Goal: Task Accomplishment & Management: Use online tool/utility

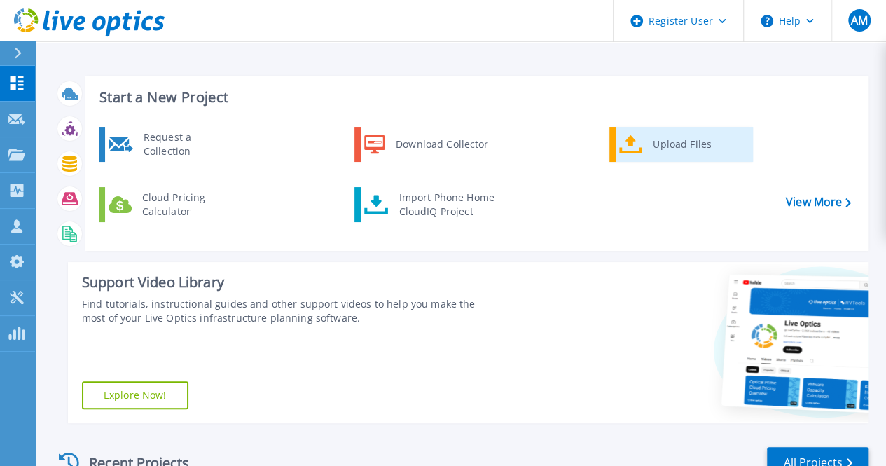
click at [637, 139] on icon at bounding box center [630, 144] width 23 height 20
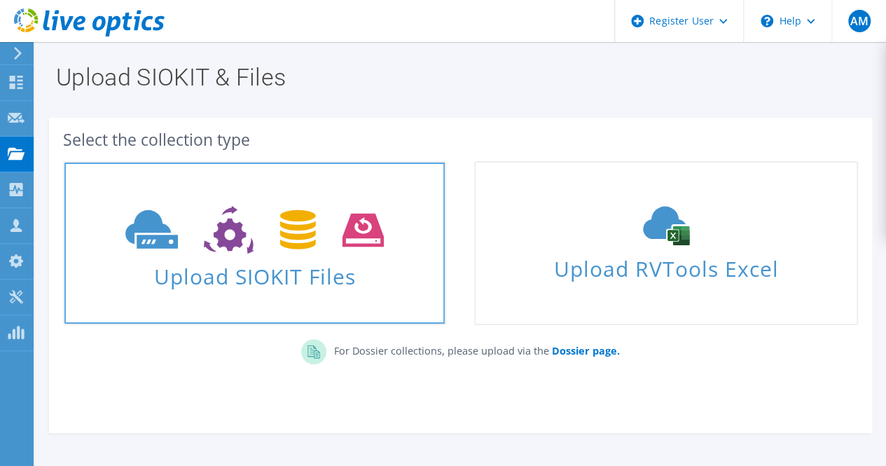
click at [300, 278] on span "Upload SIOKIT Files" at bounding box center [254, 272] width 380 height 30
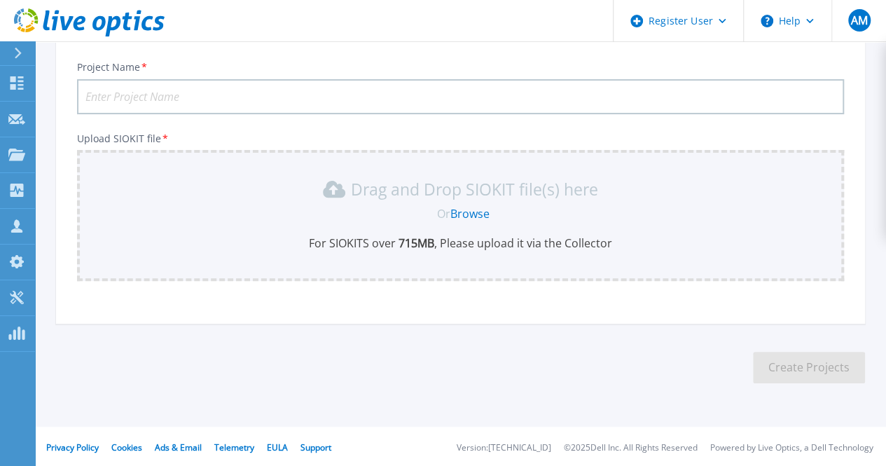
scroll to position [92, 0]
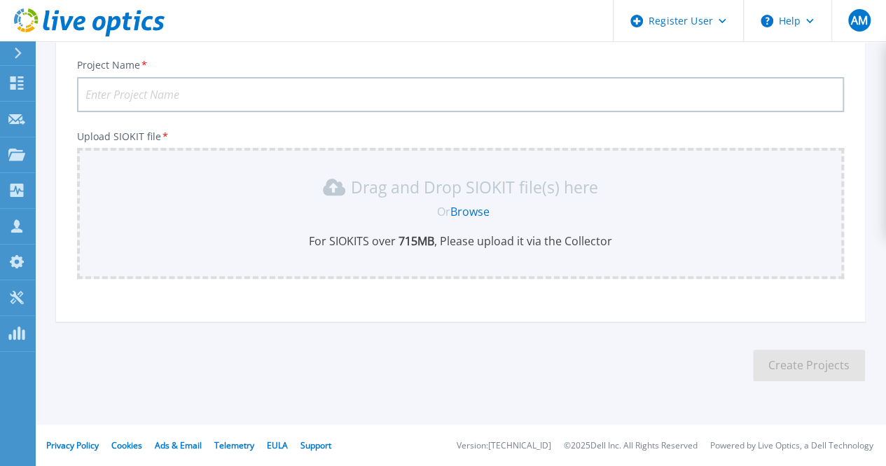
click at [286, 101] on input "Project Name *" at bounding box center [460, 94] width 767 height 35
type input "K-Electric"
click at [480, 208] on link "Browse" at bounding box center [469, 211] width 39 height 15
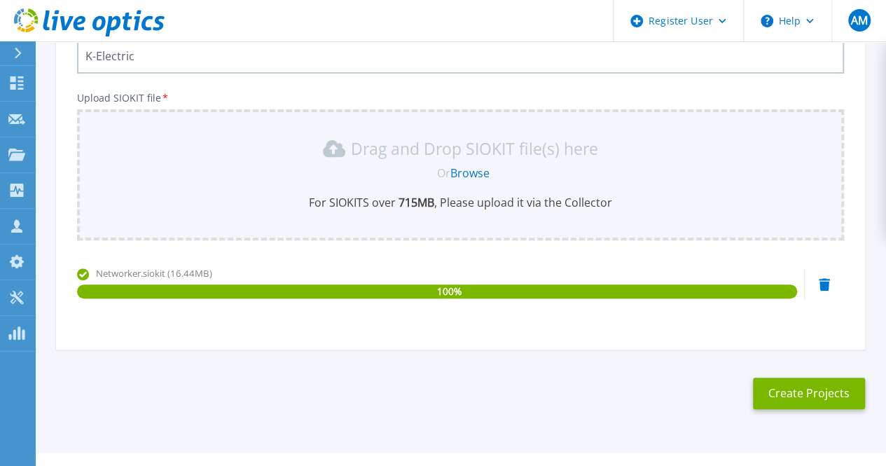
scroll to position [134, 0]
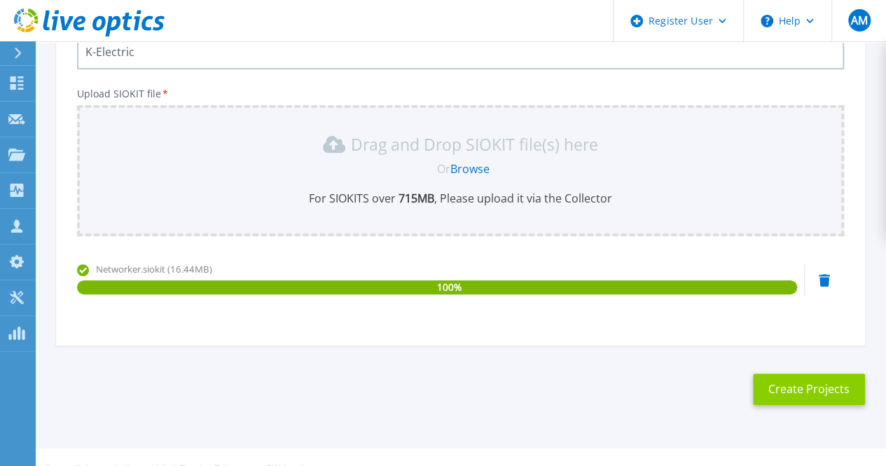
click at [789, 390] on button "Create Projects" at bounding box center [809, 389] width 112 height 32
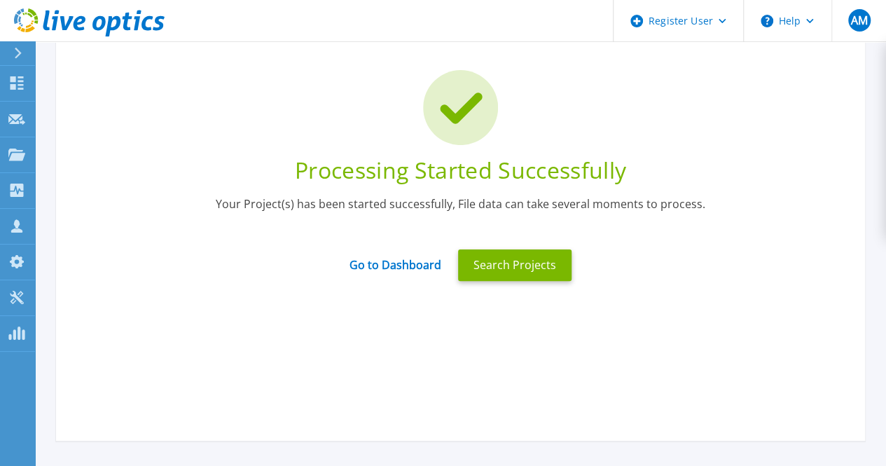
scroll to position [77, 0]
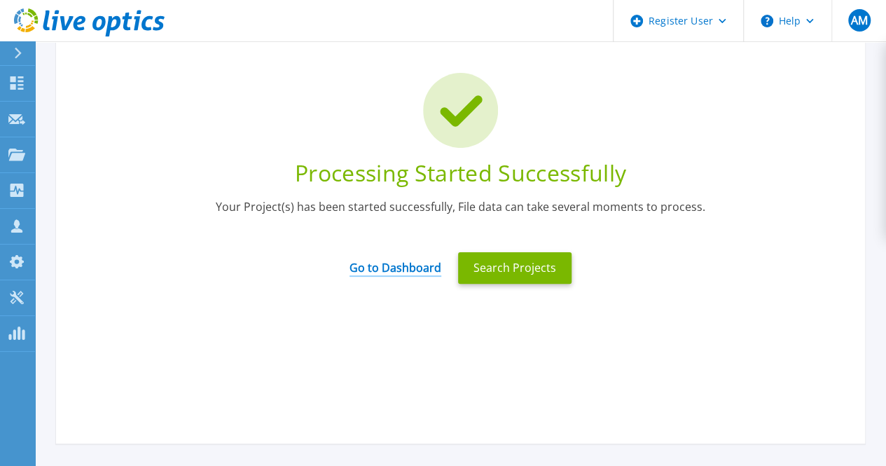
click at [420, 263] on link "Go to Dashboard" at bounding box center [395, 262] width 92 height 27
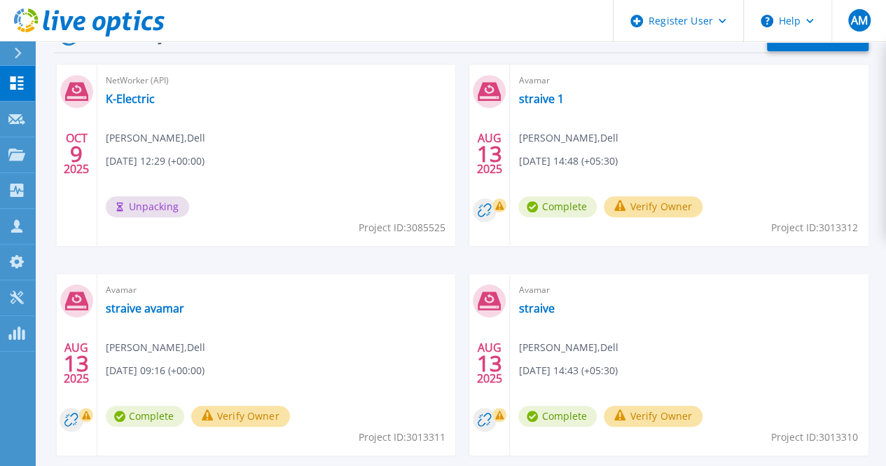
scroll to position [287, 0]
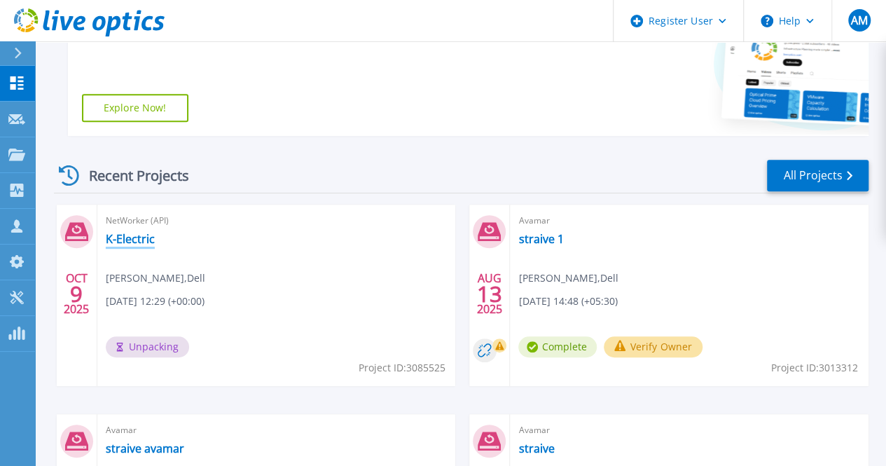
click at [132, 239] on link "K-Electric" at bounding box center [130, 239] width 49 height 14
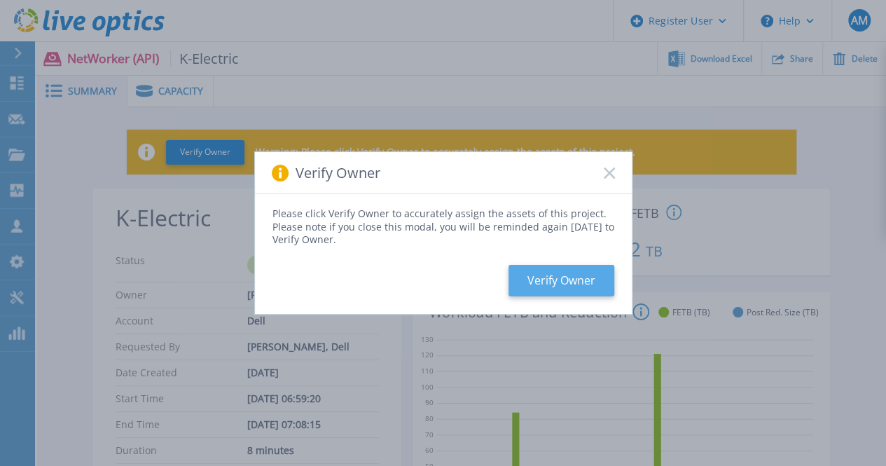
click at [571, 281] on button "Verify Owner" at bounding box center [561, 281] width 106 height 32
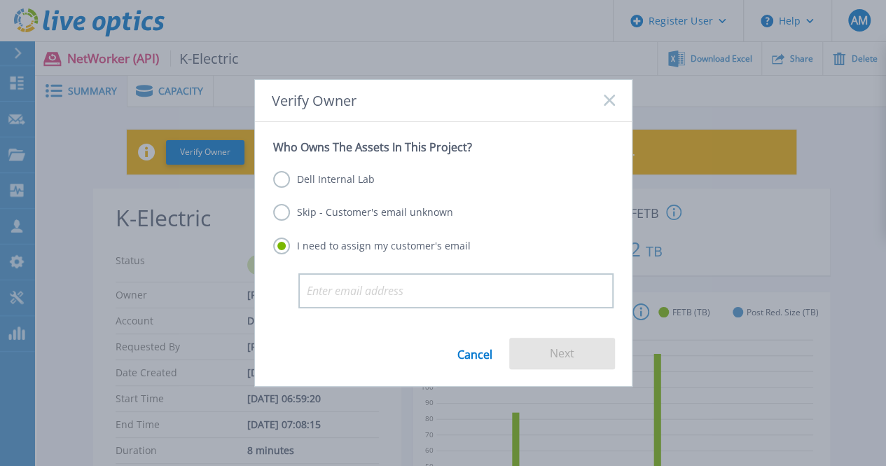
click at [468, 346] on link "Cancel" at bounding box center [474, 354] width 35 height 32
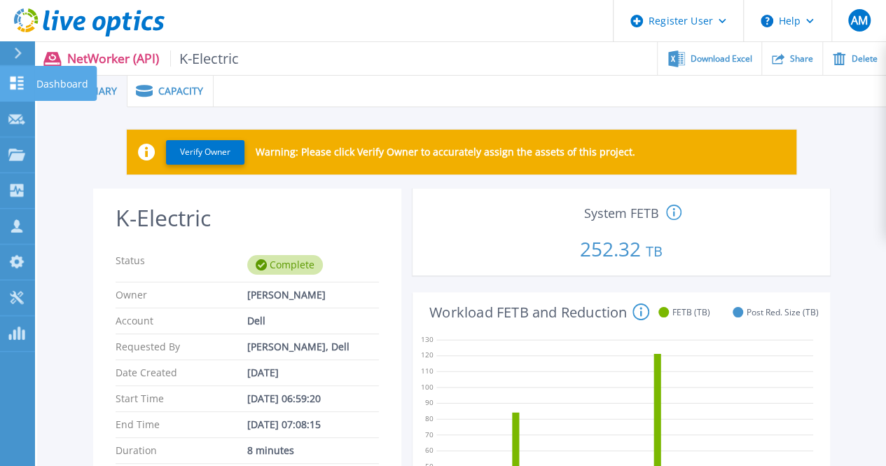
click at [23, 88] on icon at bounding box center [17, 82] width 13 height 13
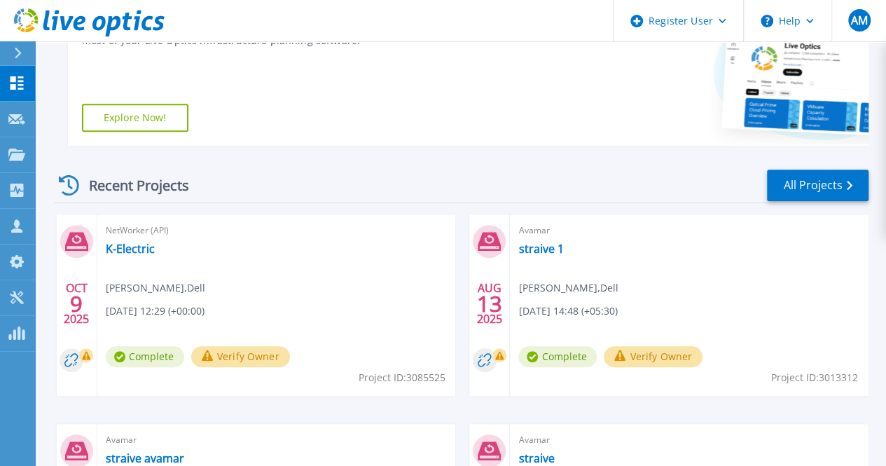
scroll to position [301, 0]
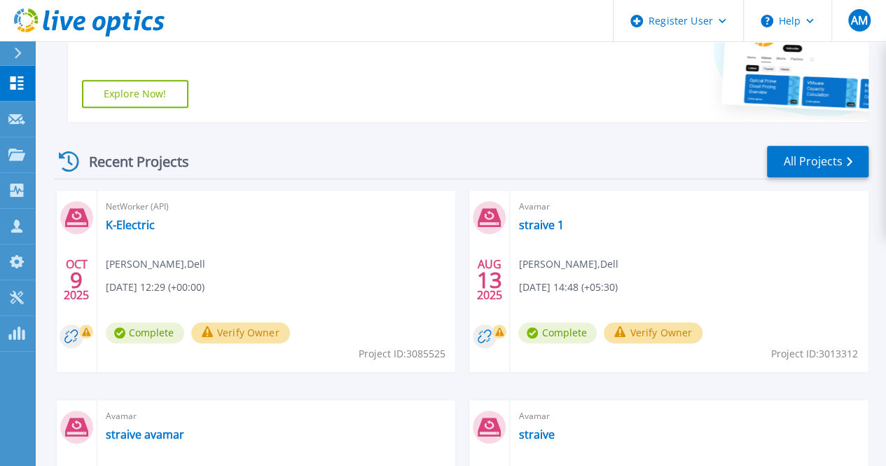
click at [144, 335] on span "Complete" at bounding box center [145, 332] width 78 height 21
click at [136, 225] on link "K-Electric" at bounding box center [130, 225] width 49 height 14
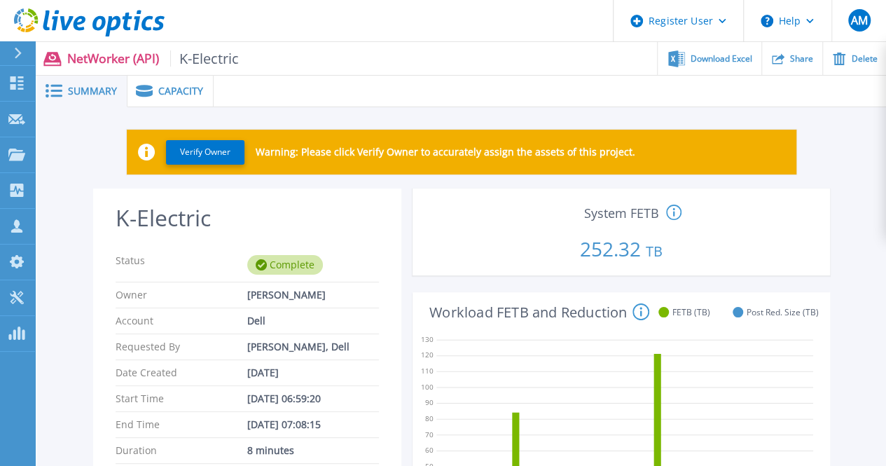
click at [184, 95] on span "Capacity" at bounding box center [180, 91] width 45 height 10
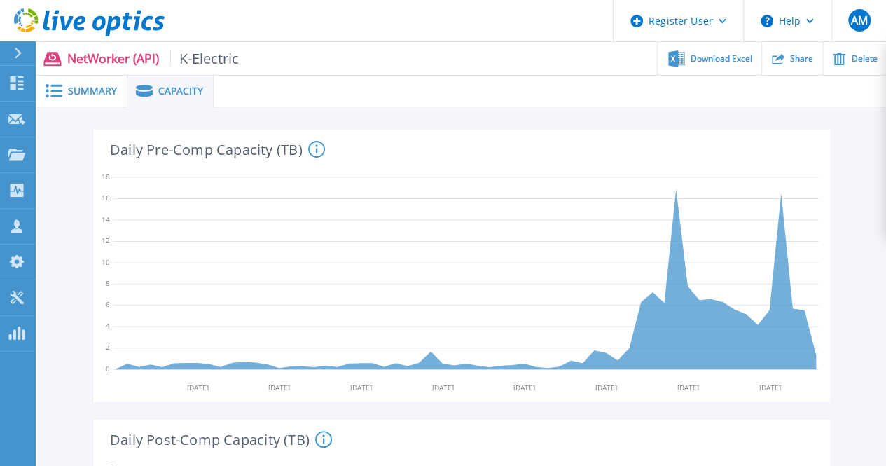
click at [98, 99] on div "Summary" at bounding box center [82, 92] width 90 height 32
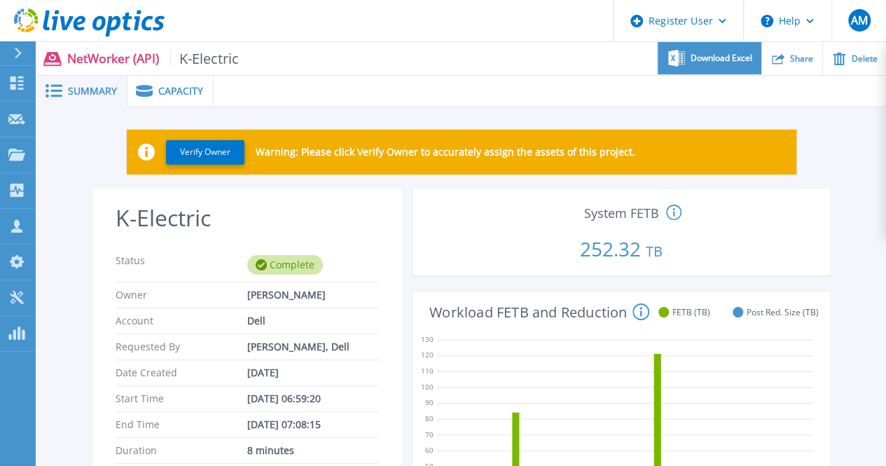
click at [730, 54] on span "Download Excel" at bounding box center [721, 58] width 62 height 8
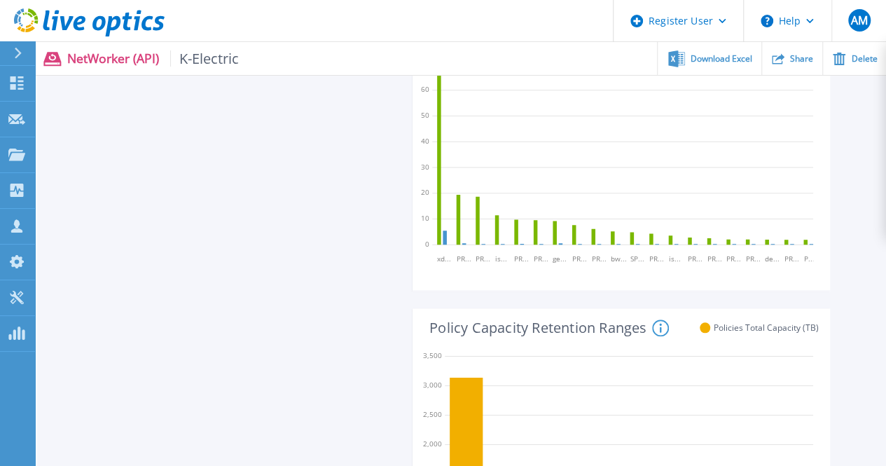
scroll to position [542, 0]
